Goal: Find specific page/section: Find specific page/section

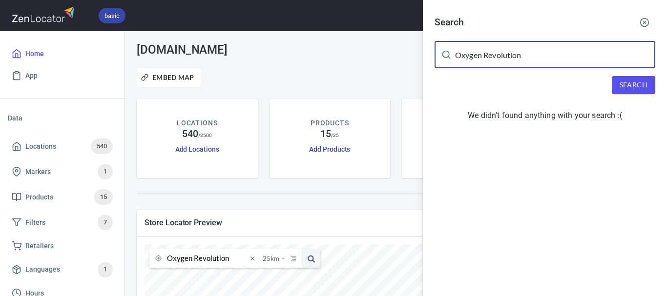
click at [485, 55] on input "Oxygen Revolution" at bounding box center [555, 54] width 200 height 27
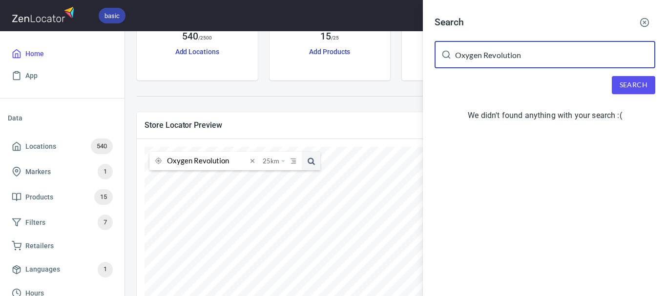
click at [485, 55] on input "Oxygen Revolution" at bounding box center [555, 54] width 200 height 27
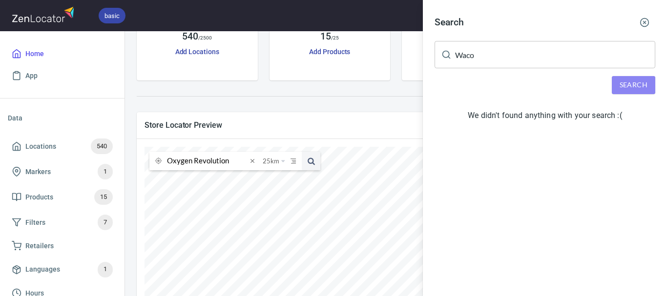
click at [625, 88] on span "Search" at bounding box center [633, 85] width 28 height 12
click at [521, 56] on input "Waco" at bounding box center [555, 54] width 200 height 27
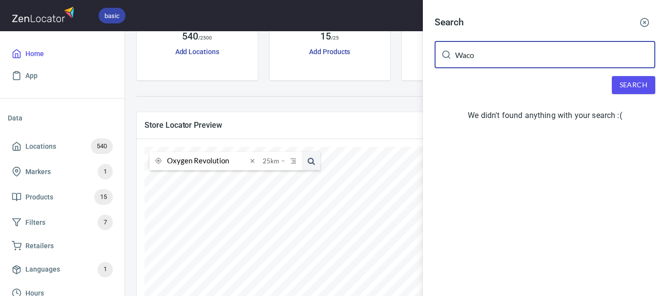
click at [521, 55] on input "Waco" at bounding box center [555, 54] width 200 height 27
click at [523, 56] on input "Waco" at bounding box center [555, 54] width 200 height 27
paste input "Tinker Tailor Cafe"
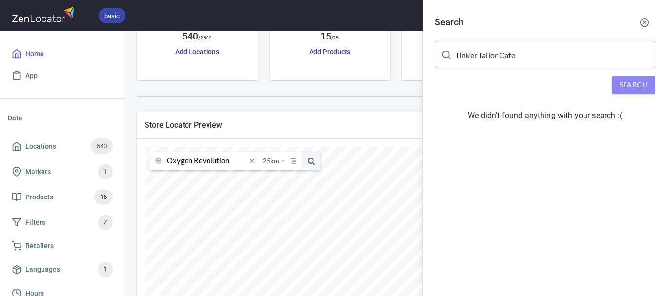
click at [625, 81] on span "Search" at bounding box center [633, 85] width 28 height 12
click at [459, 61] on input "Tinker Tailor Cafe" at bounding box center [555, 54] width 200 height 27
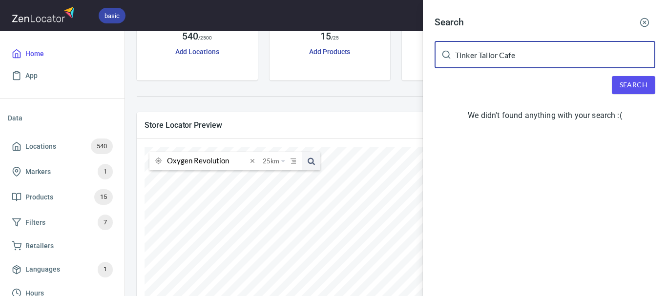
click at [460, 60] on input "Tinker Tailor Cafe" at bounding box center [555, 54] width 200 height 27
paste input "oorak Road IGA plus Liquor"
click at [633, 89] on span "Search" at bounding box center [633, 85] width 28 height 12
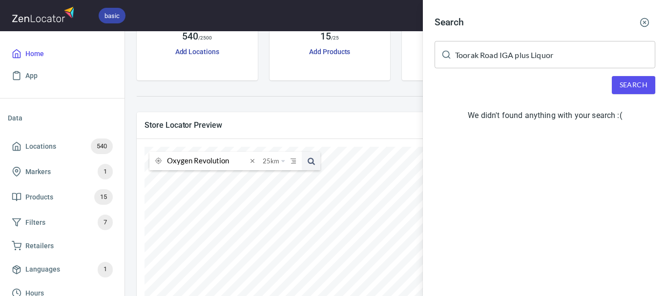
click at [477, 61] on input "Toorak Road IGA plus Liquor" at bounding box center [555, 54] width 200 height 27
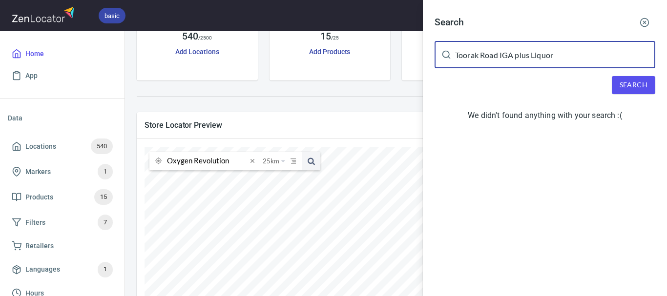
click at [477, 61] on input "Toorak Road IGA plus Liquor" at bounding box center [555, 54] width 200 height 27
paste input "[PERSON_NAME]'s"
click at [632, 79] on span "Search" at bounding box center [633, 85] width 28 height 12
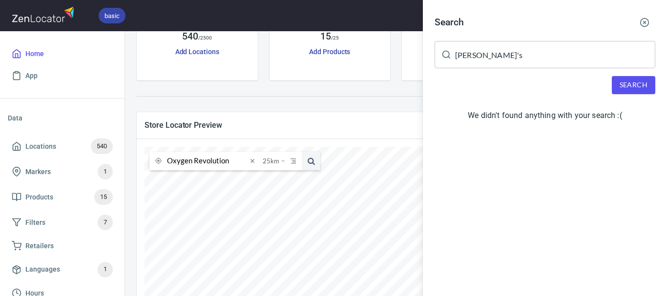
click at [509, 67] on input "[PERSON_NAME]'s" at bounding box center [555, 54] width 200 height 27
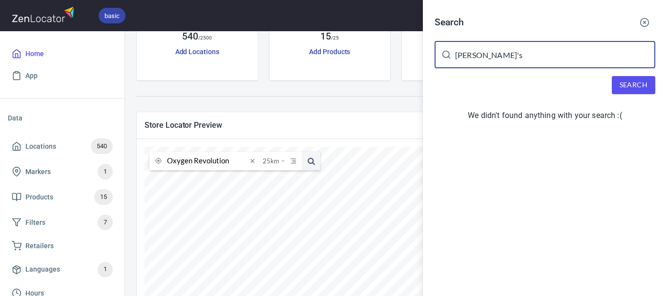
click at [498, 60] on input "[PERSON_NAME]'s" at bounding box center [555, 54] width 200 height 27
paste input "The Shearing Shed [PERSON_NAME][GEOGRAPHIC_DATA]"
type input "The Shearing Shed [PERSON_NAME][GEOGRAPHIC_DATA]"
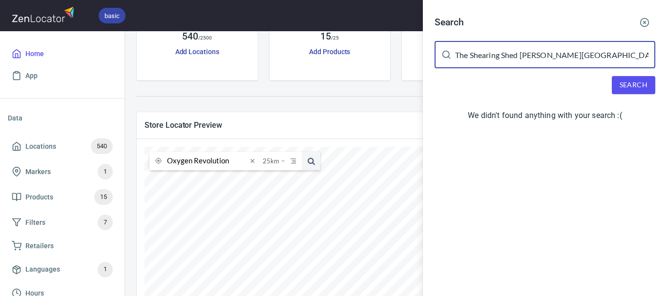
click at [633, 83] on span "Search" at bounding box center [633, 85] width 28 height 12
